Goal: Entertainment & Leisure: Consume media (video, audio)

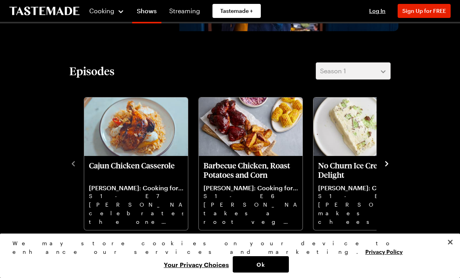
scroll to position [157, 0]
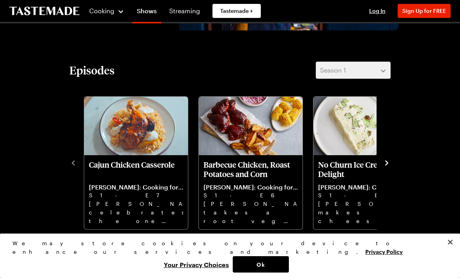
click at [387, 164] on icon "navigate to next item" at bounding box center [386, 162] width 3 height 5
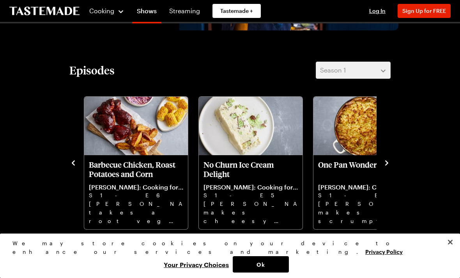
click at [389, 159] on icon "navigate to next item" at bounding box center [387, 163] width 8 height 8
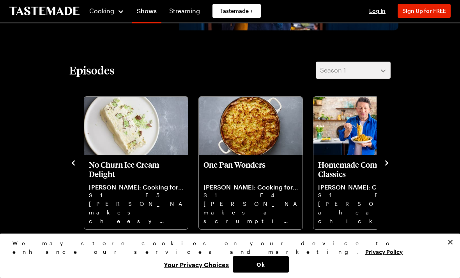
click at [248, 217] on p "[PERSON_NAME] makes a scrumptious fish pie, creamy cauliflower cheese spaghetti…" at bounding box center [251, 212] width 94 height 25
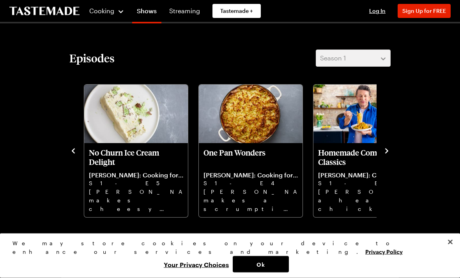
scroll to position [159, 0]
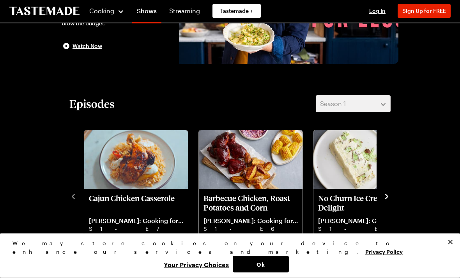
scroll to position [121, 0]
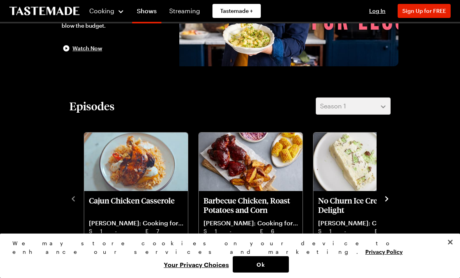
click at [390, 198] on icon "navigate to next item" at bounding box center [387, 199] width 8 height 8
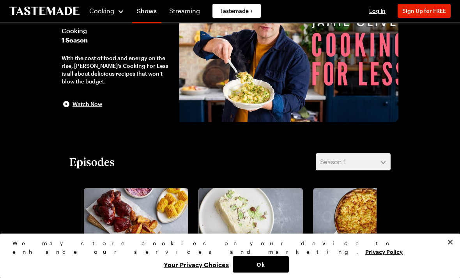
scroll to position [0, 0]
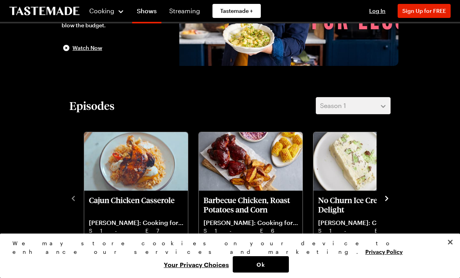
scroll to position [133, 0]
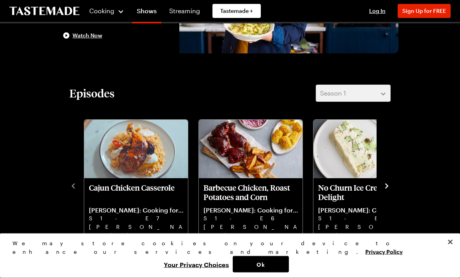
click at [24, 154] on main "Jamie Oliver: Cooking for Less Cooking 1 Season With the cost of food and energ…" at bounding box center [230, 251] width 460 height 722
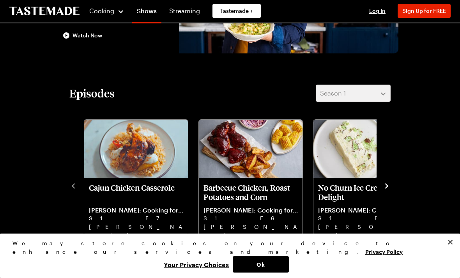
click at [386, 186] on icon "navigate to next item" at bounding box center [387, 186] width 8 height 8
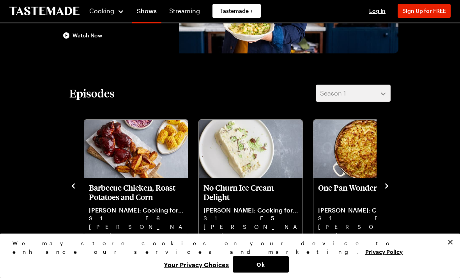
click at [390, 188] on icon "navigate to next item" at bounding box center [387, 186] width 8 height 8
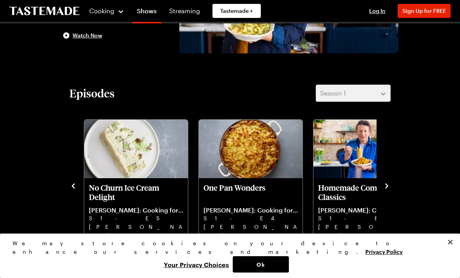
click at [387, 186] on icon "navigate to next item" at bounding box center [386, 185] width 3 height 5
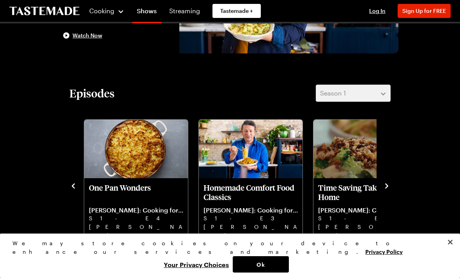
click at [388, 186] on icon "navigate to next item" at bounding box center [386, 185] width 3 height 5
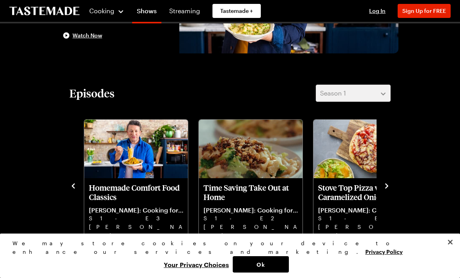
click at [390, 181] on button "navigate to next item" at bounding box center [387, 185] width 8 height 9
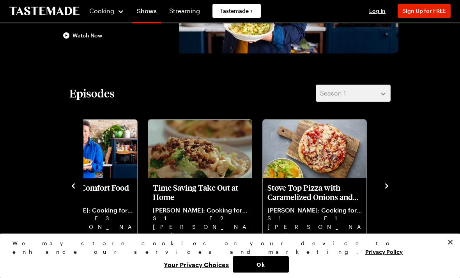
click at [390, 183] on icon "navigate to next item" at bounding box center [387, 186] width 8 height 8
click at [388, 186] on icon "navigate to next item" at bounding box center [387, 186] width 8 height 8
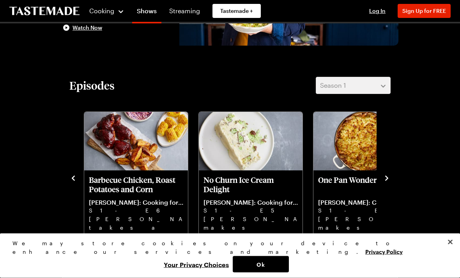
scroll to position [147, 0]
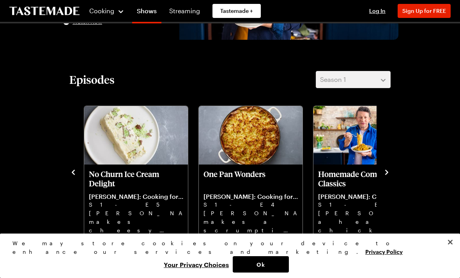
click at [258, 175] on p "One Pan Wonders" at bounding box center [251, 178] width 94 height 19
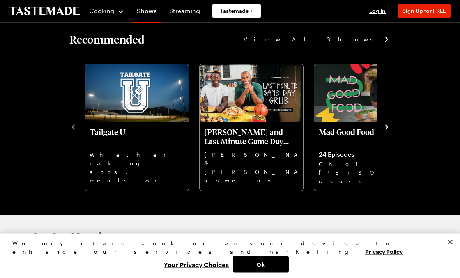
scroll to position [524, 0]
